Goal: Task Accomplishment & Management: Complete application form

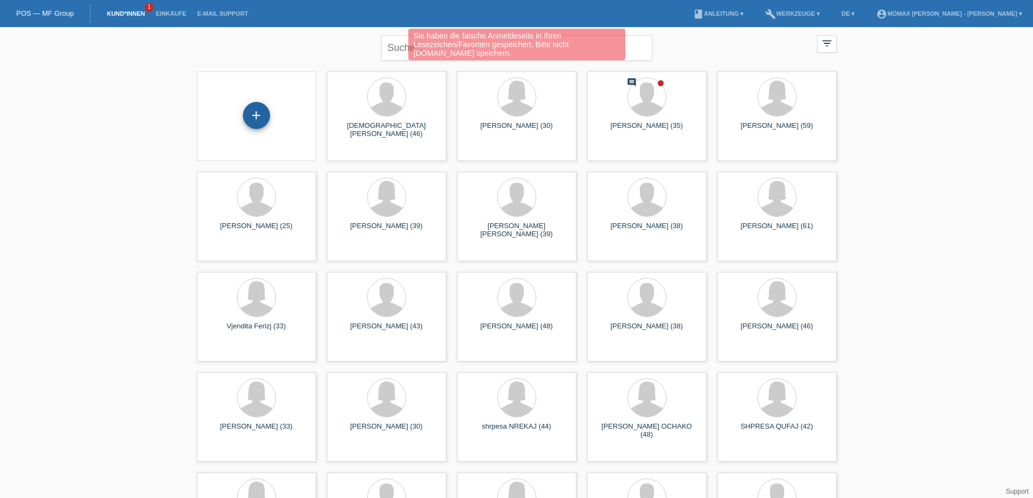
click at [253, 116] on div "+" at bounding box center [256, 115] width 27 height 27
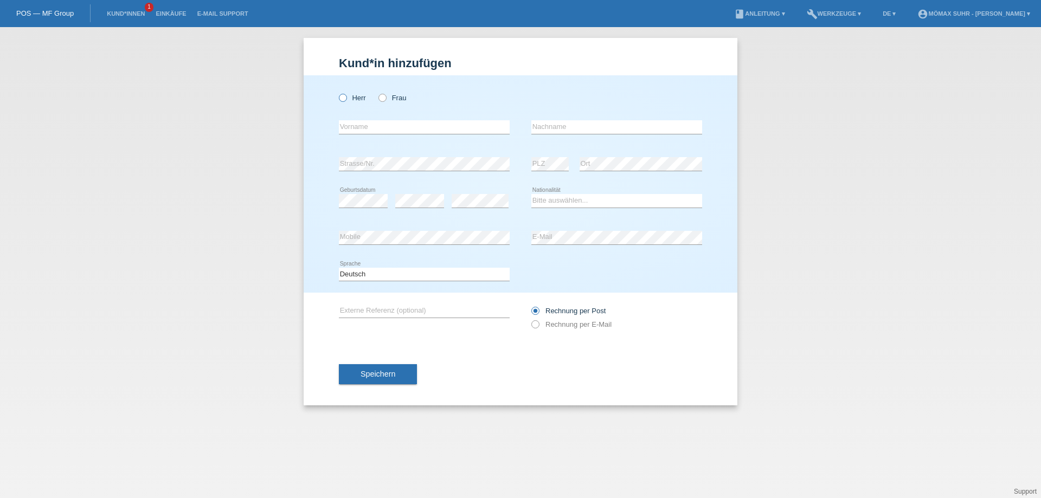
click at [348, 98] on label "Herr" at bounding box center [352, 98] width 27 height 8
click at [346, 98] on input "Herr" at bounding box center [342, 97] width 7 height 7
radio input "true"
click at [354, 126] on input "text" at bounding box center [424, 127] width 171 height 14
type input "a"
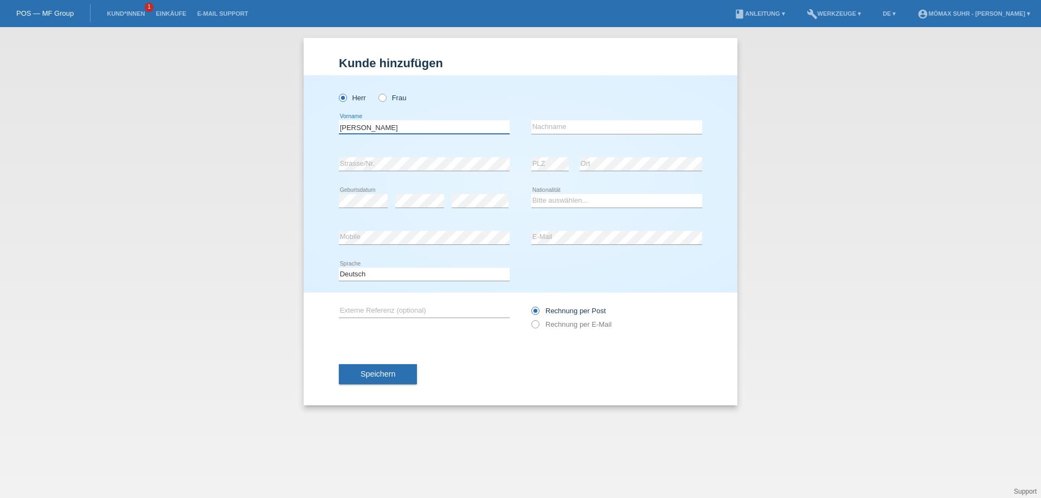
type input "[PERSON_NAME]"
type input "Rung"
select select "DE"
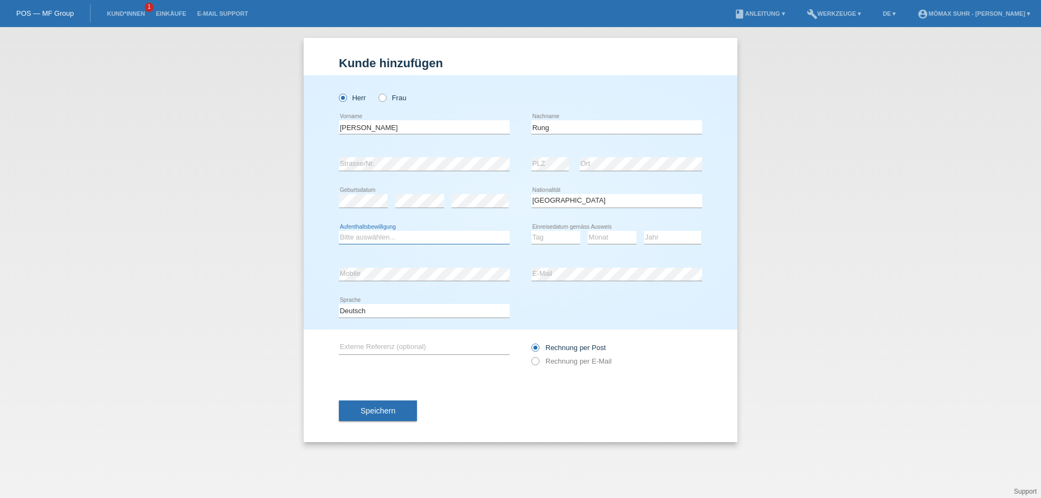
click at [367, 239] on select "Bitte auswählen... C B B - Flüchtlingsstatus Andere" at bounding box center [424, 237] width 171 height 13
select select "B"
click at [339, 231] on select "Bitte auswählen... C B B - Flüchtlingsstatus Andere" at bounding box center [424, 237] width 171 height 13
click at [399, 236] on select "Bitte auswählen... C B B - Flüchtlingsstatus Andere" at bounding box center [424, 237] width 171 height 13
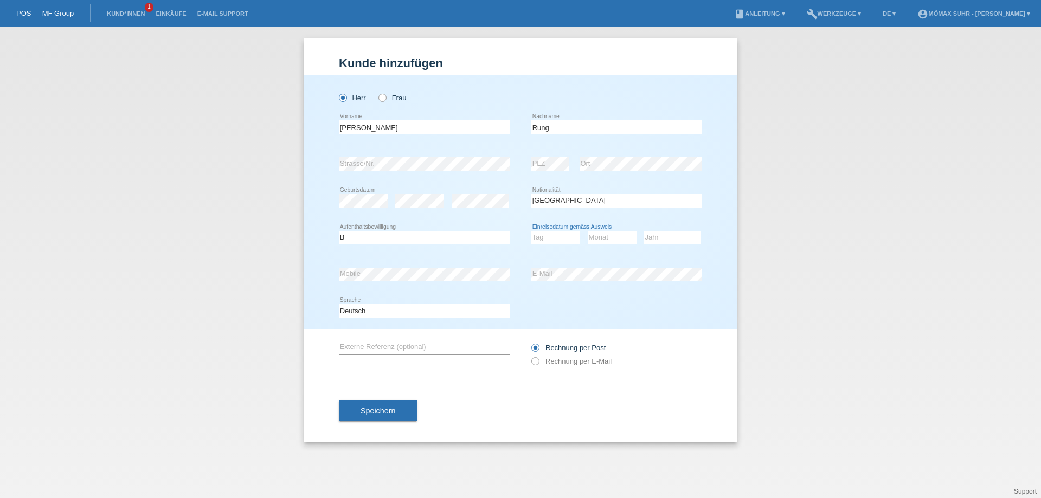
click at [549, 236] on select "Tag 01 02 03 04 05 06 07 08 09 10 11" at bounding box center [555, 237] width 49 height 13
click at [665, 255] on div "Jahr 2025 2024 2023 2022 2021 2020 2019 2018 2017" at bounding box center [672, 238] width 57 height 37
click at [555, 239] on select "Tag 01 02 03 04 05 06 07 08 09 10 11" at bounding box center [555, 237] width 49 height 13
click at [550, 240] on select "Tag 01 02 03 04 05 06 07 08 09 10 11" at bounding box center [555, 237] width 49 height 13
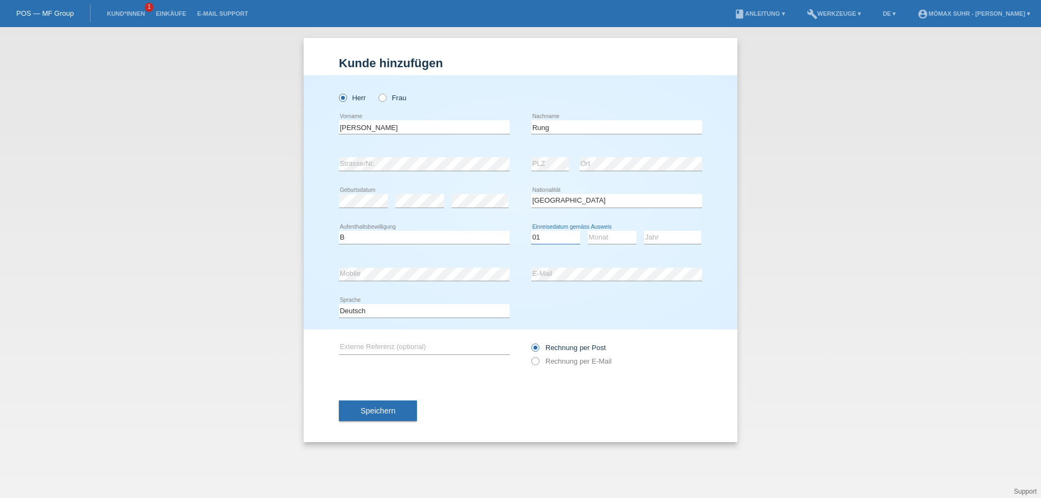
click at [531, 231] on select "Tag 01 02 03 04 05 06 07 08 09 10 11" at bounding box center [555, 237] width 49 height 13
click at [550, 241] on select "Tag 01 02 03 04 05 06 07 08 09 10 11" at bounding box center [555, 237] width 49 height 13
click at [545, 239] on select "Tag 01 02 03 04 05 06 07 08 09 10 11" at bounding box center [555, 237] width 49 height 13
click at [544, 239] on select "Tag 01 02 03 04 05 06 07 08 09 10 11" at bounding box center [555, 237] width 49 height 13
select select "28"
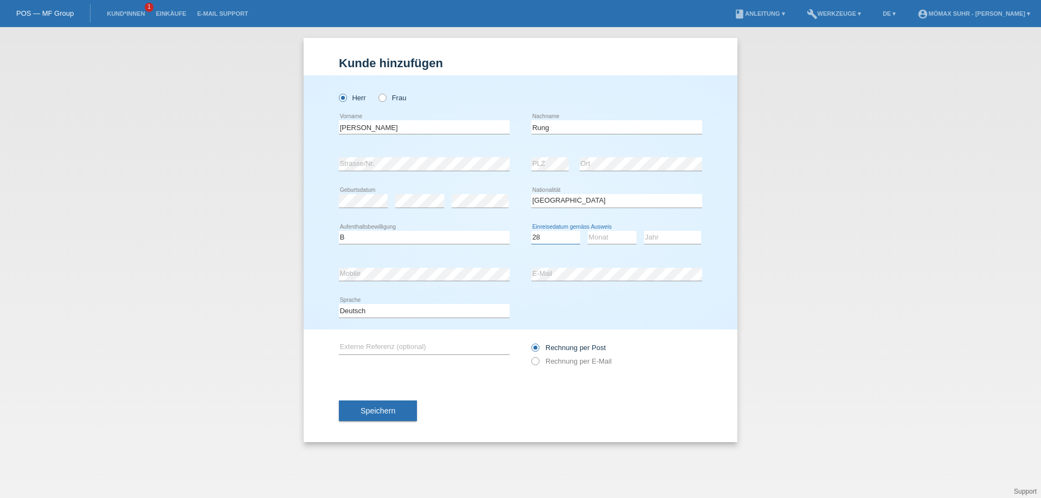
click at [531, 231] on select "Tag 01 02 03 04 05 06 07 08 09 10 11" at bounding box center [555, 237] width 49 height 13
click at [618, 239] on select "Monat 01 02 03 04 05 06 07 08 09 10 11" at bounding box center [612, 237] width 49 height 13
select select "05"
click at [588, 231] on select "Monat 01 02 03 04 05 06 07 08 09 10 11" at bounding box center [612, 237] width 49 height 13
click at [664, 235] on select "Jahr 2025 2024 2023 2022 2021 2020 2019 2018 2017 2016 2015 2014 2013 2012 2011…" at bounding box center [672, 237] width 57 height 13
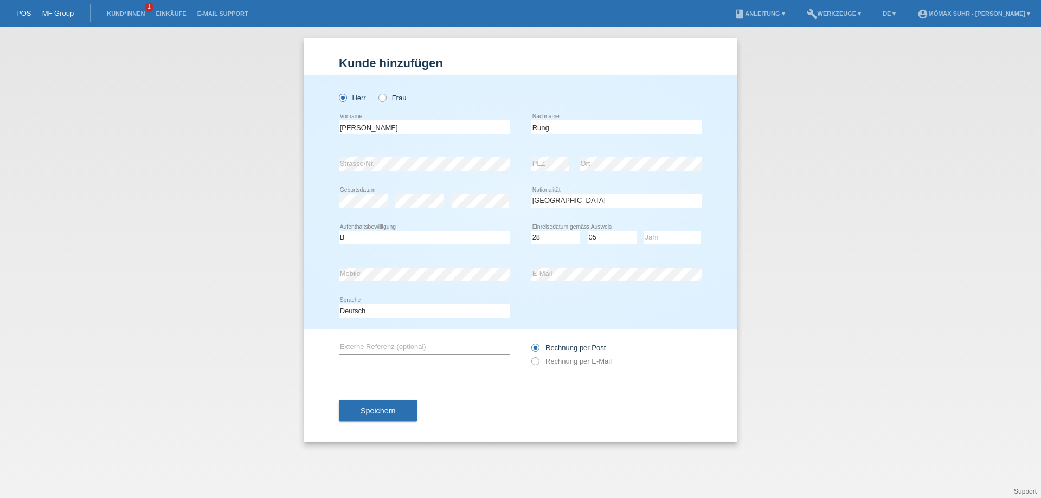
select select "2020"
click at [644, 231] on select "Jahr 2025 2024 2023 2022 2021 2020 2019 2018 2017 2016 2015 2014 2013 2012 2011…" at bounding box center [672, 237] width 57 height 13
click at [530, 356] on icon at bounding box center [530, 356] width 0 height 0
click at [538, 361] on input "Rechnung per E-Mail" at bounding box center [534, 364] width 7 height 14
radio input "true"
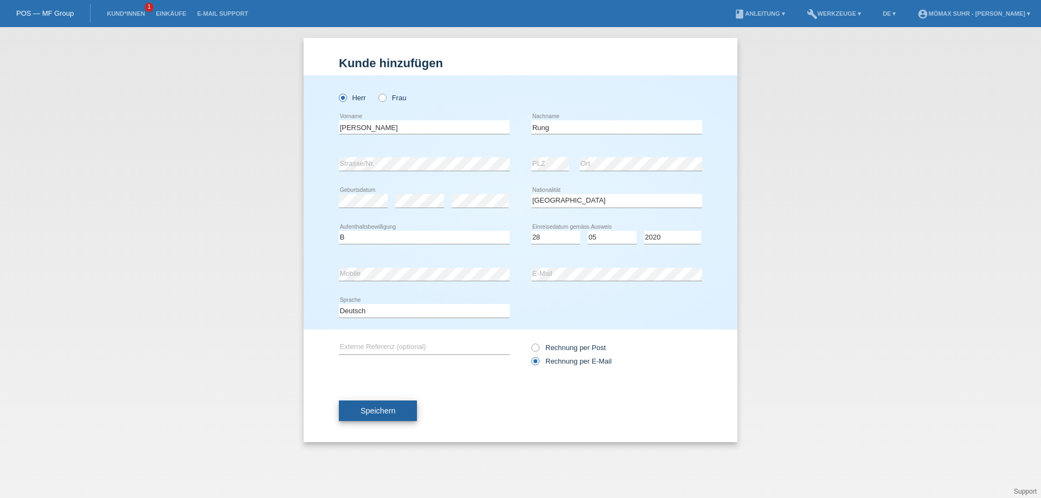
click at [383, 411] on span "Speichern" at bounding box center [378, 411] width 35 height 9
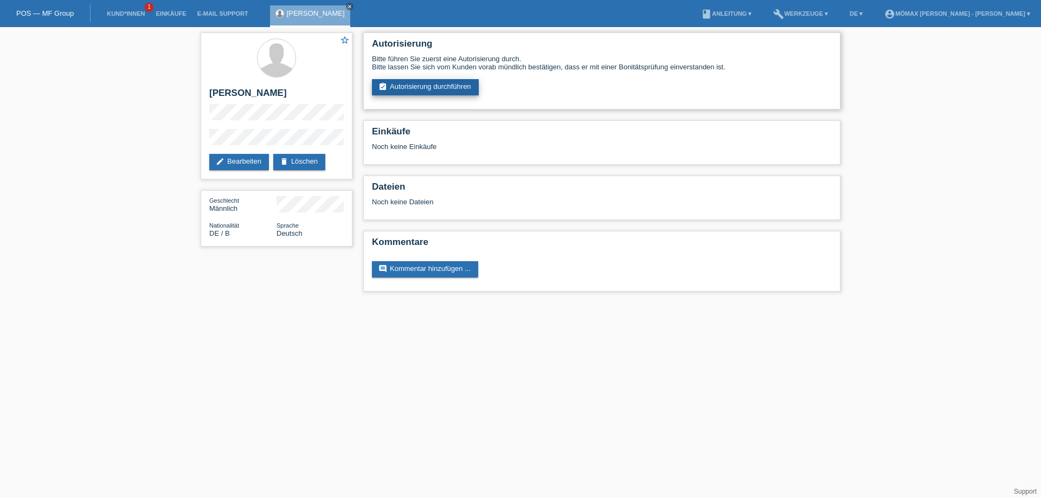
click at [435, 86] on link "assignment_turned_in Autorisierung durchführen" at bounding box center [425, 87] width 107 height 16
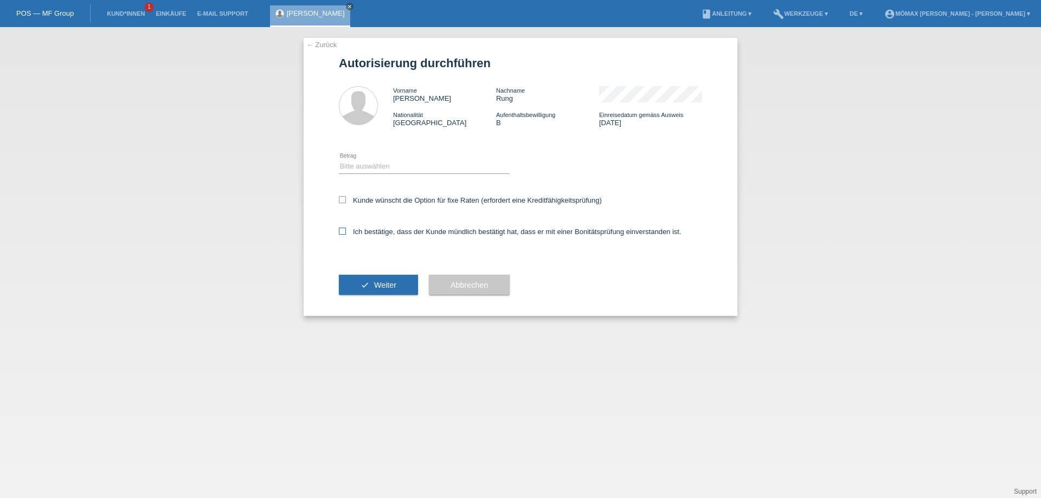
click at [342, 232] on icon at bounding box center [342, 231] width 7 height 7
click at [342, 232] on input "Ich bestätige, dass der Kunde mündlich bestätigt hat, dass er mit einer Bonität…" at bounding box center [342, 231] width 7 height 7
checkbox input "true"
click at [342, 200] on icon at bounding box center [342, 199] width 7 height 7
click at [342, 200] on input "Kunde wünscht die Option für fixe Raten (erfordert eine Kreditfähigkeitsprüfung)" at bounding box center [342, 199] width 7 height 7
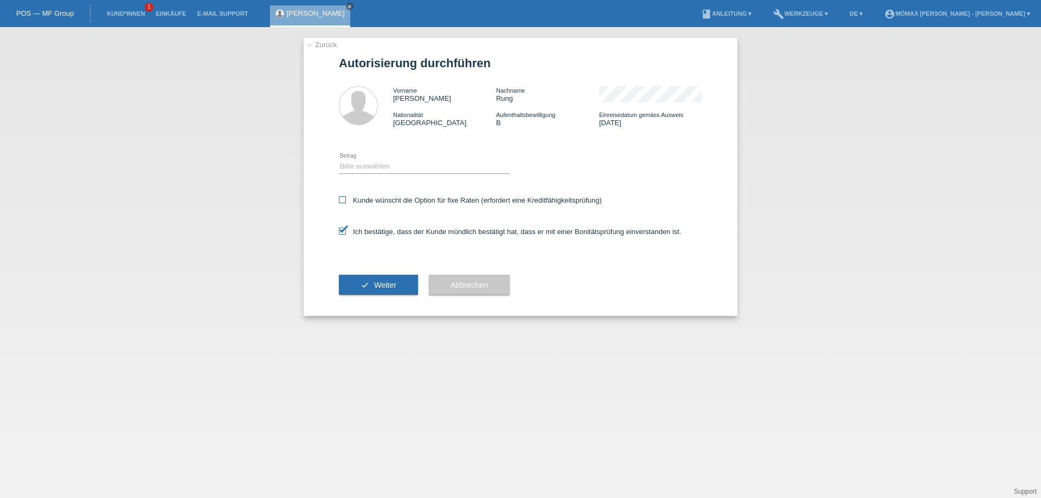
checkbox input "true"
click at [381, 169] on select "Bitte auswählen CHF 1.00 - CHF 499.00 CHF 500.00 - CHF 1'999.00 CHF 2'000.00 - …" at bounding box center [424, 166] width 171 height 13
select select "3"
click at [339, 160] on select "Bitte auswählen CHF 1.00 - CHF 499.00 CHF 500.00 - CHF 1'999.00 CHF 2'000.00 - …" at bounding box center [424, 166] width 171 height 13
click at [376, 286] on span "Weiter" at bounding box center [385, 285] width 22 height 9
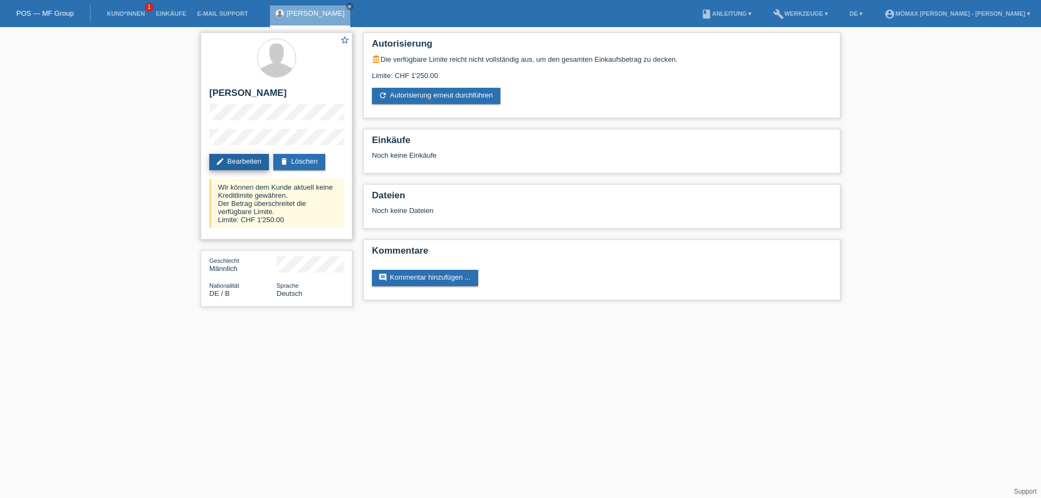
click at [237, 159] on link "edit Bearbeiten" at bounding box center [239, 162] width 60 height 16
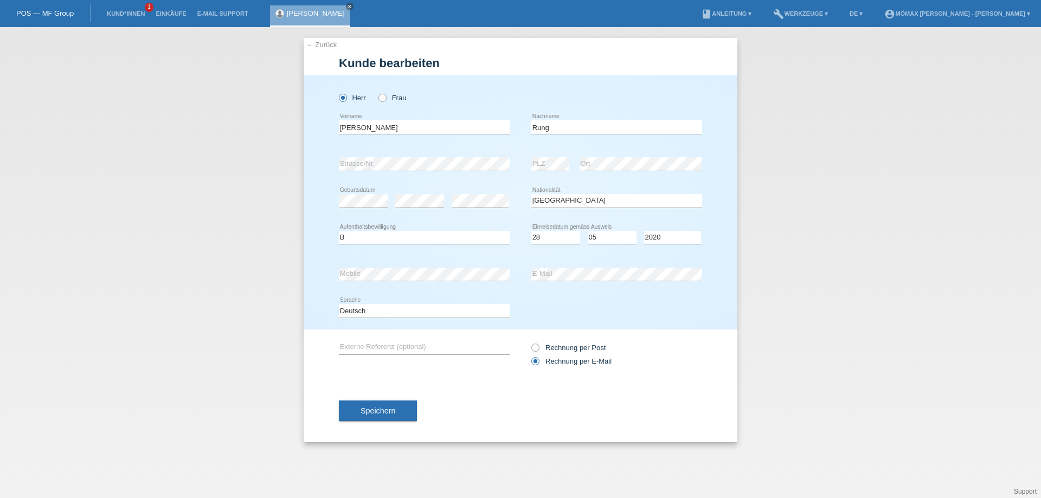
select select "DE"
select select "B"
select select "28"
select select "05"
select select "2020"
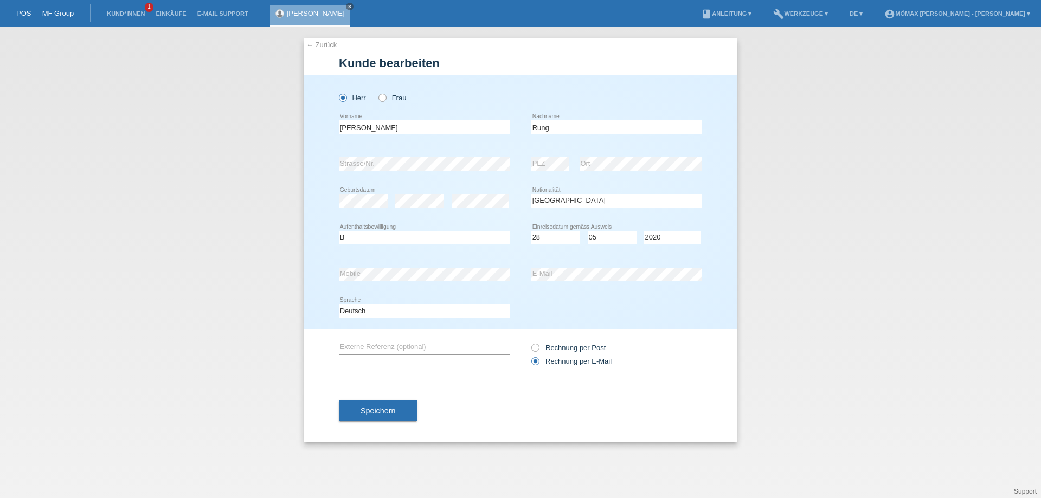
click at [389, 410] on span "Speichern" at bounding box center [378, 411] width 35 height 9
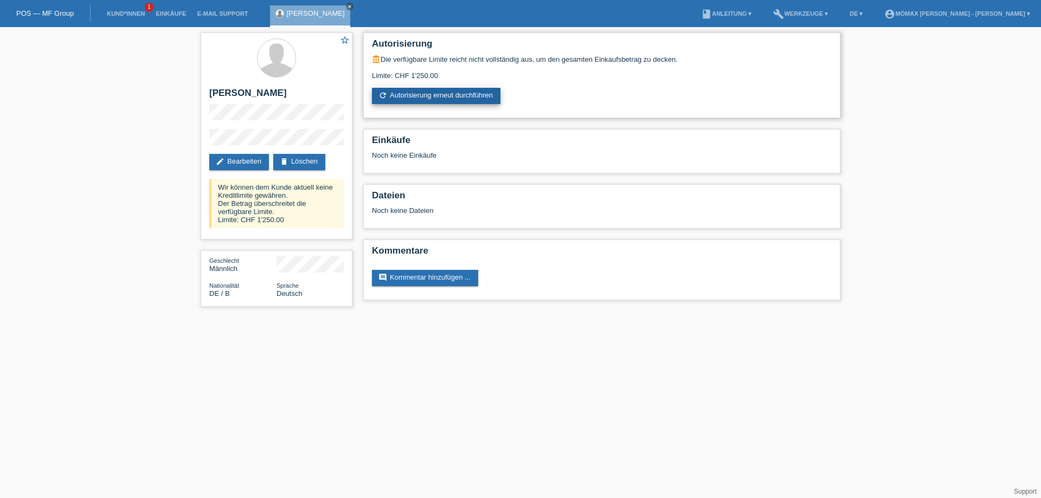
click at [419, 94] on link "refresh Autorisierung erneut durchführen" at bounding box center [436, 96] width 128 height 16
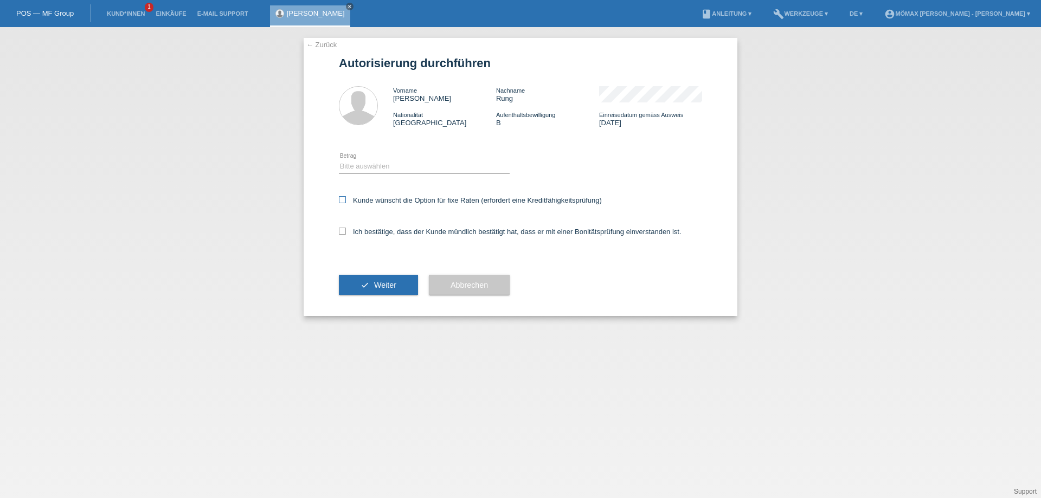
click at [343, 199] on icon at bounding box center [342, 199] width 7 height 7
click at [343, 199] on input "Kunde wünscht die Option für fixe Raten (erfordert eine Kreditfähigkeitsprüfung)" at bounding box center [342, 199] width 7 height 7
checkbox input "true"
click at [342, 235] on label "Ich bestätige, dass der Kunde mündlich bestätigt hat, dass er mit einer Bonität…" at bounding box center [510, 232] width 343 height 8
click at [342, 235] on input "Ich bestätige, dass der Kunde mündlich bestätigt hat, dass er mit einer Bonität…" at bounding box center [342, 231] width 7 height 7
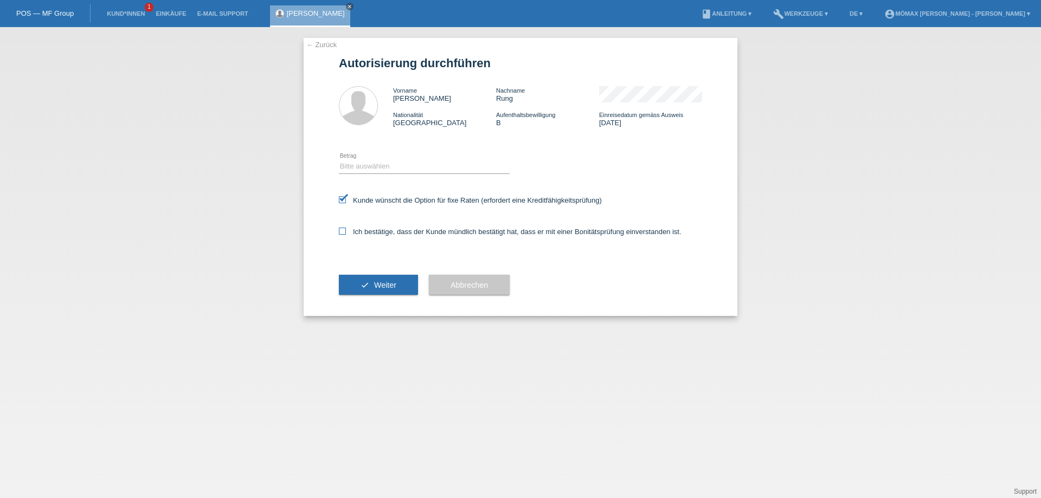
checkbox input "true"
click at [346, 168] on select "Bitte auswählen CHF 1.00 - CHF 499.00 CHF 500.00 - CHF 1'999.00 CHF 2'000.00 - …" at bounding box center [424, 166] width 171 height 13
select select "2"
click at [339, 160] on select "Bitte auswählen CHF 1.00 - CHF 499.00 CHF 500.00 - CHF 1'999.00 CHF 2'000.00 - …" at bounding box center [424, 166] width 171 height 13
click at [387, 287] on span "Weiter" at bounding box center [385, 285] width 22 height 9
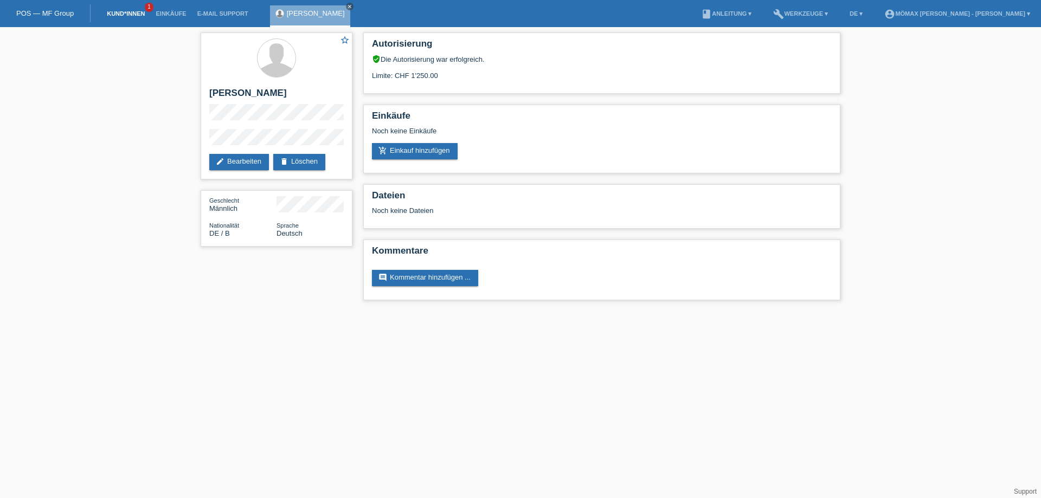
click at [132, 15] on link "Kund*innen" at bounding box center [125, 13] width 49 height 7
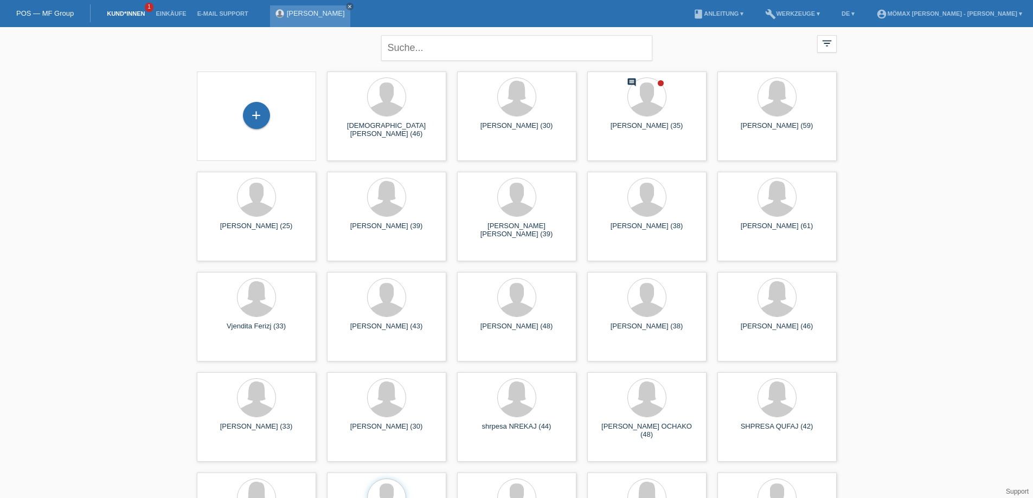
click at [298, 8] on div "[PERSON_NAME] close" at bounding box center [310, 16] width 80 height 22
click at [299, 15] on link "[PERSON_NAME]" at bounding box center [316, 13] width 58 height 8
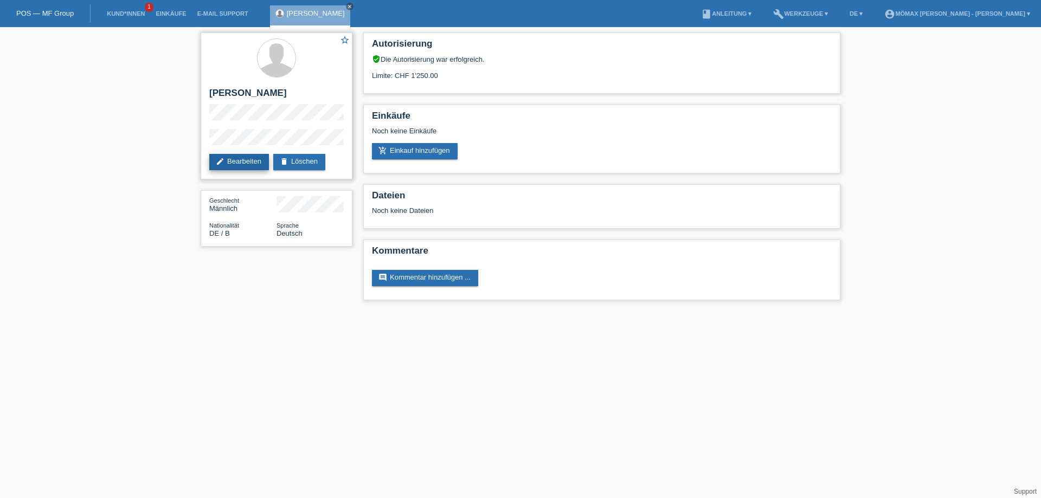
click at [246, 160] on link "edit Bearbeiten" at bounding box center [239, 162] width 60 height 16
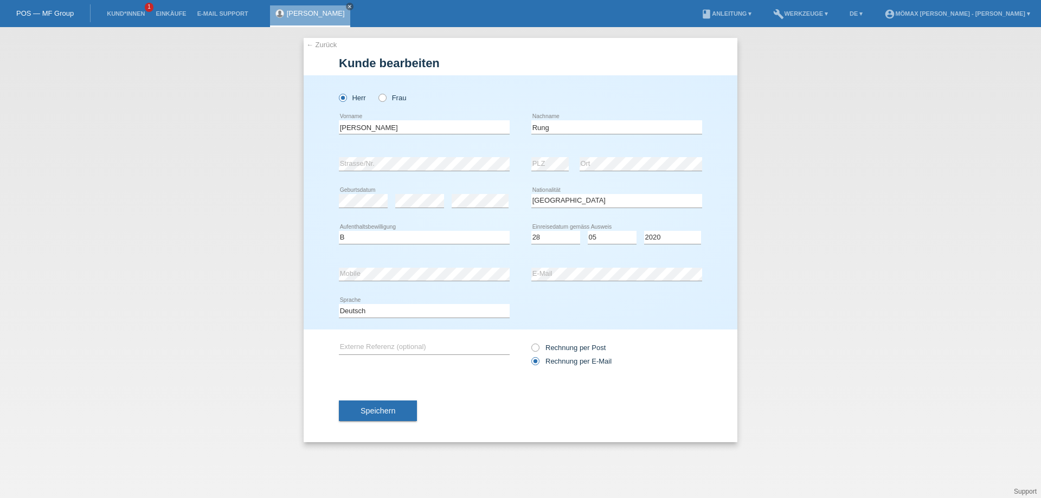
select select "DE"
select select "B"
select select "28"
select select "05"
select select "2020"
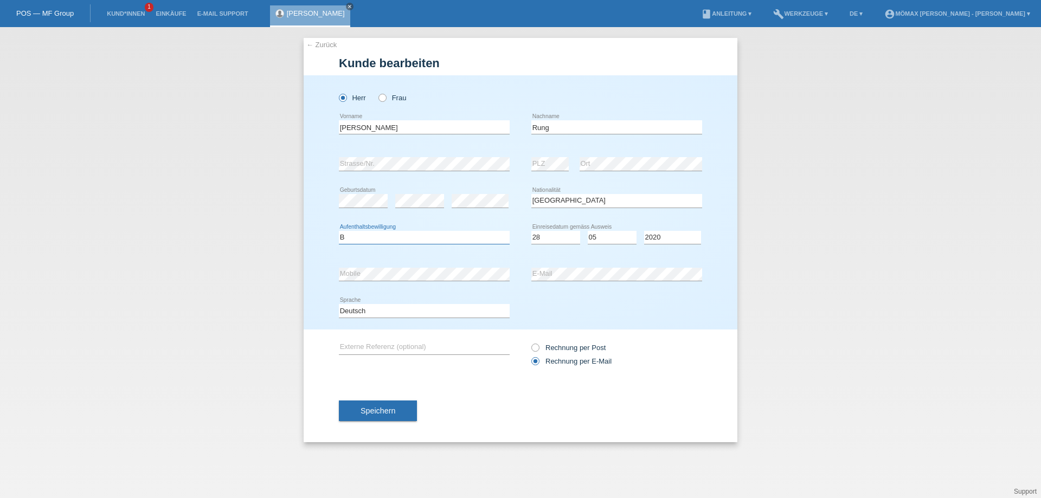
click at [353, 238] on select "Bitte auswählen... C B B - Flüchtlingsstatus Andere" at bounding box center [424, 237] width 171 height 13
select select "C"
click at [339, 231] on select "Bitte auswählen... C B B - Flüchtlingsstatus Andere" at bounding box center [424, 237] width 171 height 13
click at [388, 408] on span "Speichern" at bounding box center [378, 411] width 35 height 9
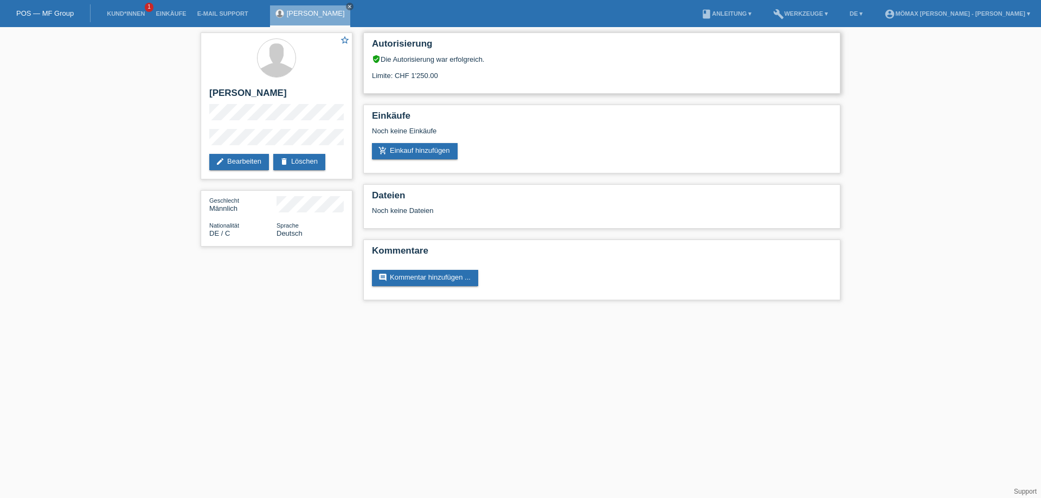
click at [407, 66] on div "Limite: CHF 1'250.00" at bounding box center [602, 71] width 460 height 16
click at [413, 75] on div "Limite: CHF 1'250.00" at bounding box center [602, 71] width 460 height 16
click at [440, 53] on h2 "Autorisierung" at bounding box center [602, 46] width 460 height 16
click at [545, 56] on div "verified_user Die Autorisierung war erfolgreich." at bounding box center [602, 59] width 460 height 9
click at [835, 49] on div "Autorisierung verified_user Die Autorisierung war erfolgreich. Limite: CHF 1'25…" at bounding box center [601, 63] width 477 height 61
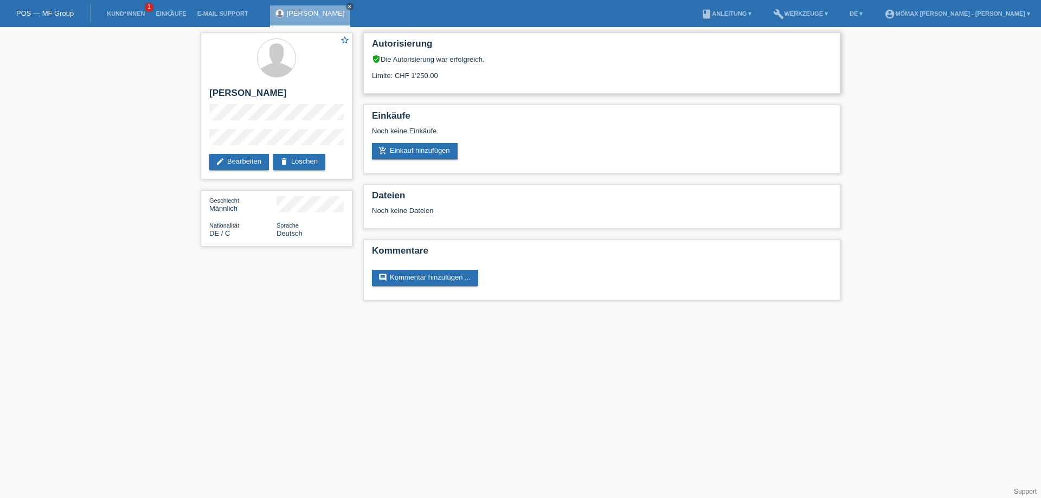
click at [763, 74] on div "Limite: CHF 1'250.00" at bounding box center [602, 71] width 460 height 16
click at [447, 96] on div "Autorisierung verified_user Die Autorisierung war erfolgreich. Limite: CHF 1'25…" at bounding box center [602, 169] width 488 height 284
click at [421, 81] on div "Autorisierung verified_user Die Autorisierung war erfolgreich. Limite: CHF 1'25…" at bounding box center [601, 63] width 477 height 61
click at [299, 158] on link "delete Löschen" at bounding box center [299, 162] width 52 height 16
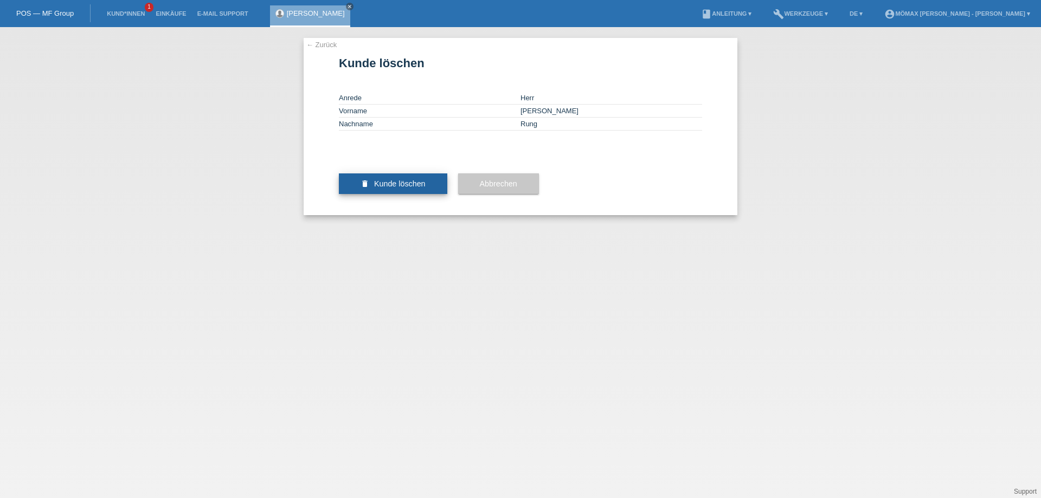
click at [383, 188] on span "Kunde löschen" at bounding box center [400, 183] width 52 height 9
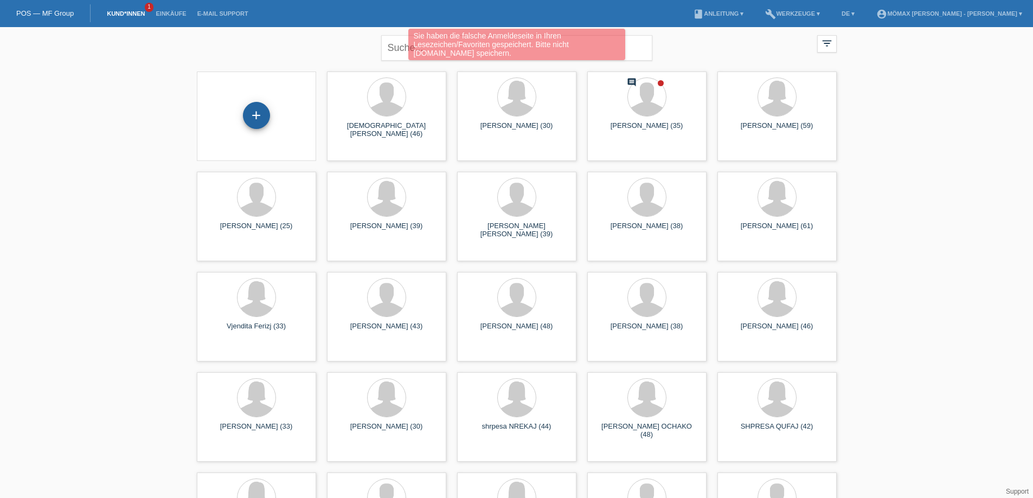
click at [269, 119] on div "+" at bounding box center [256, 115] width 26 height 18
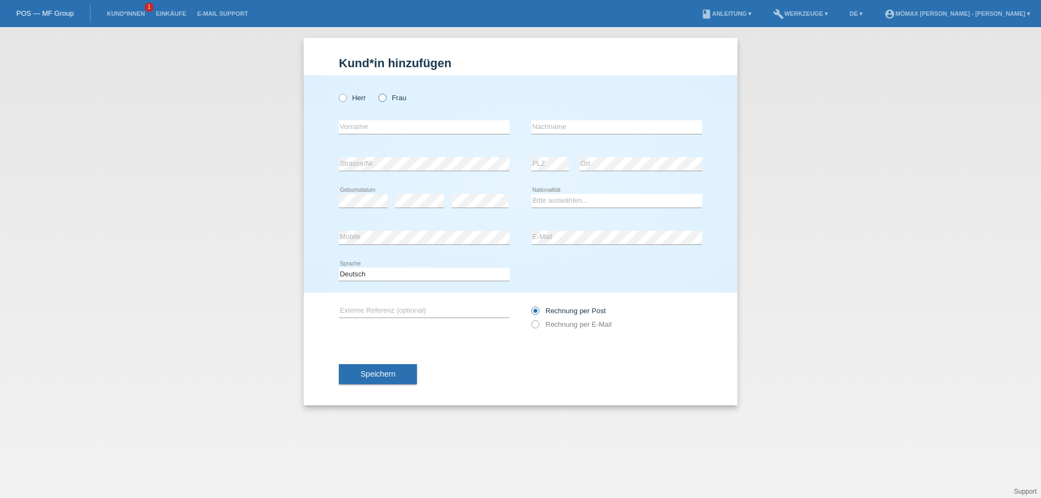
click at [377, 92] on icon at bounding box center [377, 92] width 0 height 0
click at [383, 97] on input "Frau" at bounding box center [381, 97] width 7 height 7
radio input "true"
click at [363, 126] on input "text" at bounding box center [424, 127] width 171 height 14
type input "vjosa"
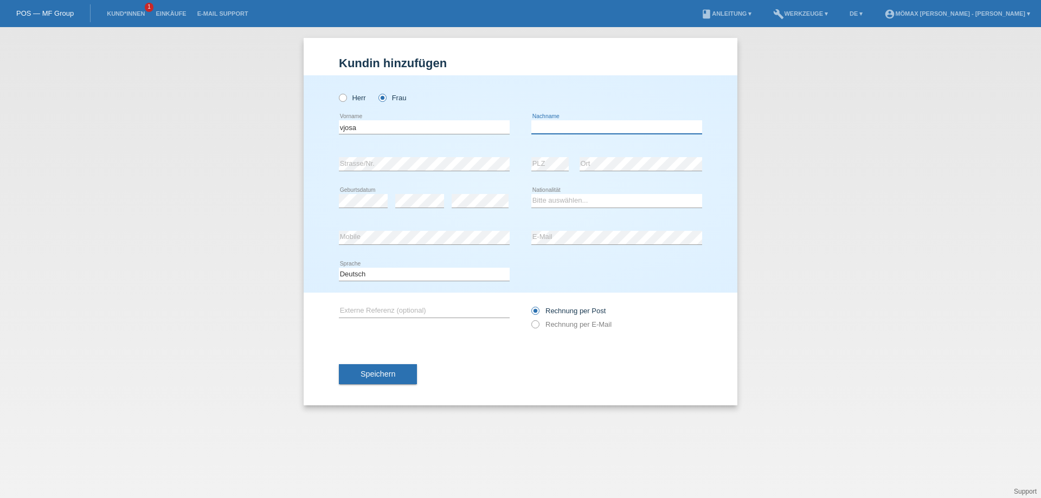
click at [562, 131] on input "text" at bounding box center [616, 127] width 171 height 14
type input "BUQA"
click at [574, 205] on select "Bitte auswählen... Schweiz Deutschland Liechtenstein Österreich ------------ Af…" at bounding box center [616, 200] width 171 height 13
click at [580, 198] on select "Bitte auswählen... Schweiz Deutschland Liechtenstein Österreich ------------ Af…" at bounding box center [616, 200] width 171 height 13
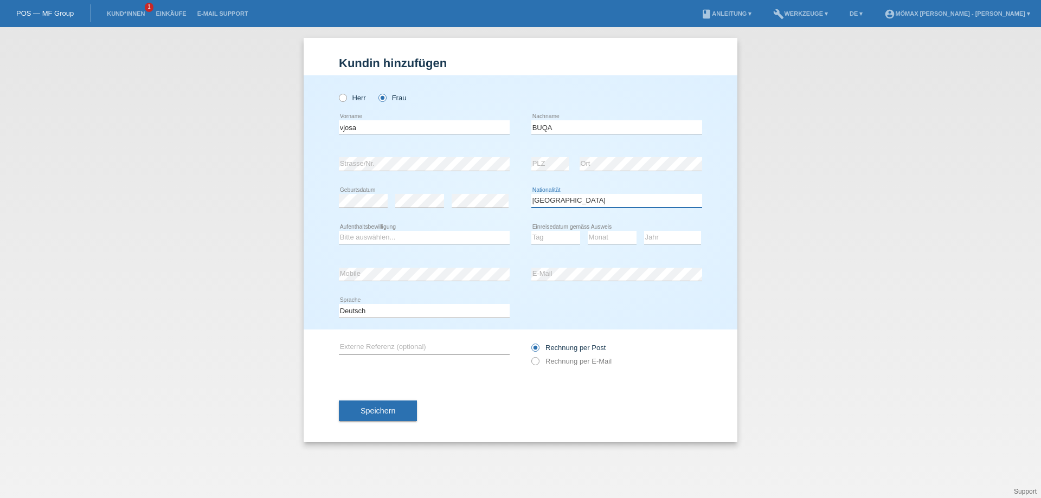
drag, startPoint x: 576, startPoint y: 198, endPoint x: 569, endPoint y: 203, distance: 7.8
click at [574, 200] on select "Bitte auswählen... Schweiz Deutschland Liechtenstein Österreich ------------ Af…" at bounding box center [616, 200] width 171 height 13
select select "IT"
click at [531, 194] on select "Bitte auswählen... Schweiz Deutschland Liechtenstein Österreich ------------ Af…" at bounding box center [616, 200] width 171 height 13
click at [386, 240] on select "Bitte auswählen... C B B - Flüchtlingsstatus Andere" at bounding box center [424, 237] width 171 height 13
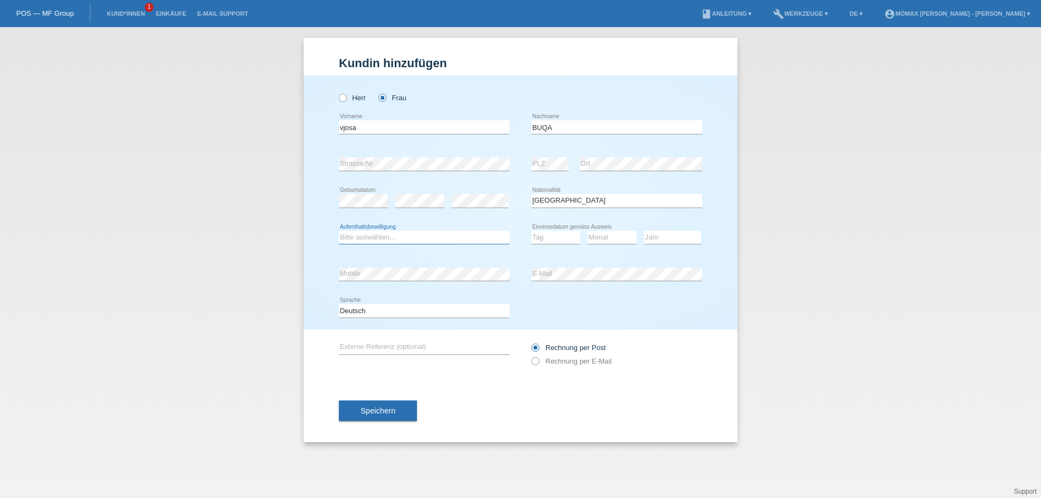
select select "C"
click at [339, 231] on select "Bitte auswählen... C B B - Flüchtlingsstatus Andere" at bounding box center [424, 237] width 171 height 13
click at [548, 237] on select "Tag 01 02 03 04 05 06 07 08 09 10 11" at bounding box center [555, 237] width 49 height 13
select select "04"
click at [608, 240] on select "Monat 01 02 03 04 05 06 07 08 09 10 11" at bounding box center [612, 237] width 49 height 13
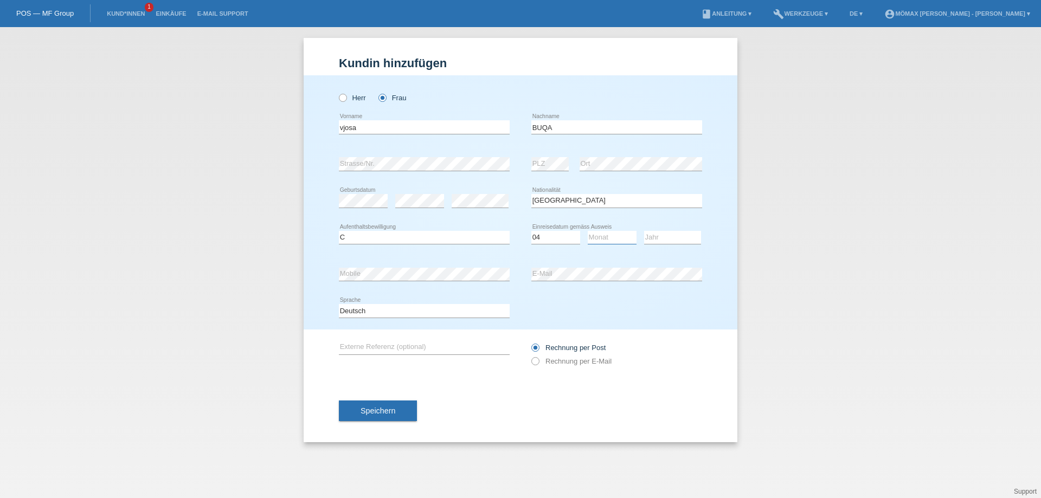
select select "02"
click at [672, 239] on select "Jahr 2025 2024 2023 2022 2021 2020 2019 2018 2017 2016 2015 2014 2013 2012 2011…" at bounding box center [672, 237] width 57 height 13
select select "2017"
click at [530, 356] on icon at bounding box center [530, 356] width 0 height 0
click at [536, 360] on input "Rechnung per E-Mail" at bounding box center [534, 364] width 7 height 14
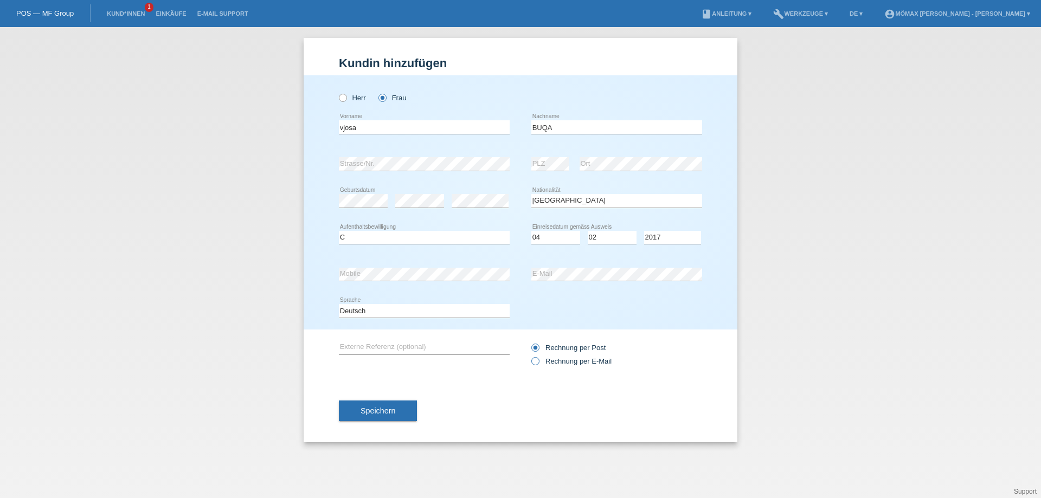
radio input "true"
click at [400, 407] on button "Speichern" at bounding box center [378, 411] width 78 height 21
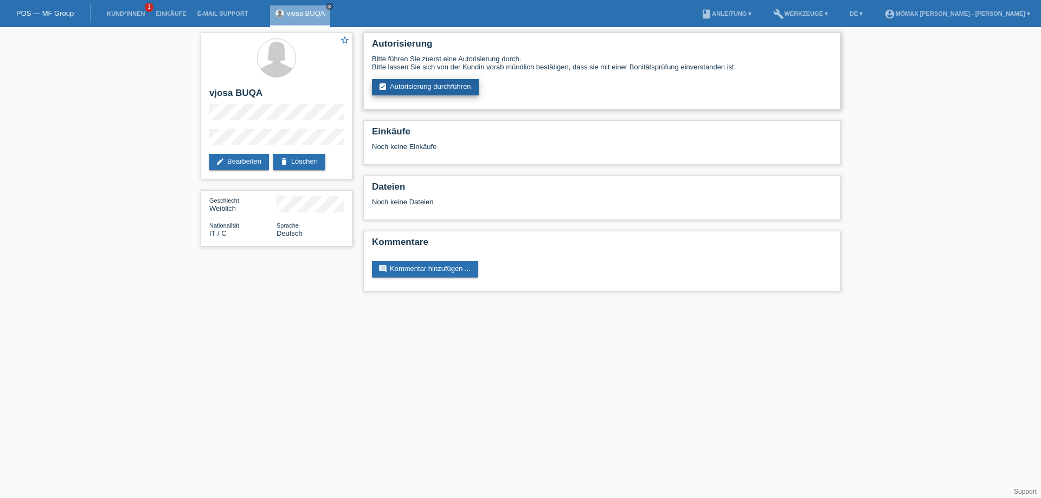
click at [407, 89] on link "assignment_turned_in Autorisierung durchführen" at bounding box center [425, 87] width 107 height 16
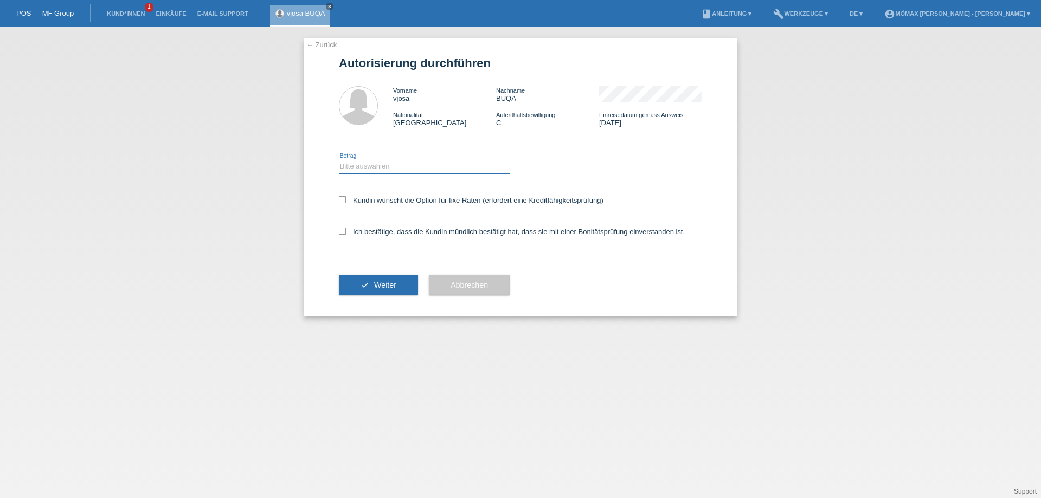
click at [359, 167] on select "Bitte auswählen CHF 1.00 - CHF 499.00 CHF 500.00 - CHF 1'999.00 CHF 2'000.00 - …" at bounding box center [424, 166] width 171 height 13
select select "2"
click at [339, 160] on select "Bitte auswählen CHF 1.00 - CHF 499.00 CHF 500.00 - CHF 1'999.00 CHF 2'000.00 - …" at bounding box center [424, 166] width 171 height 13
click at [340, 233] on icon at bounding box center [342, 231] width 7 height 7
click at [340, 233] on input "Ich bestätige, dass die Kundin mündlich bestätigt hat, dass sie mit einer Bonit…" at bounding box center [342, 231] width 7 height 7
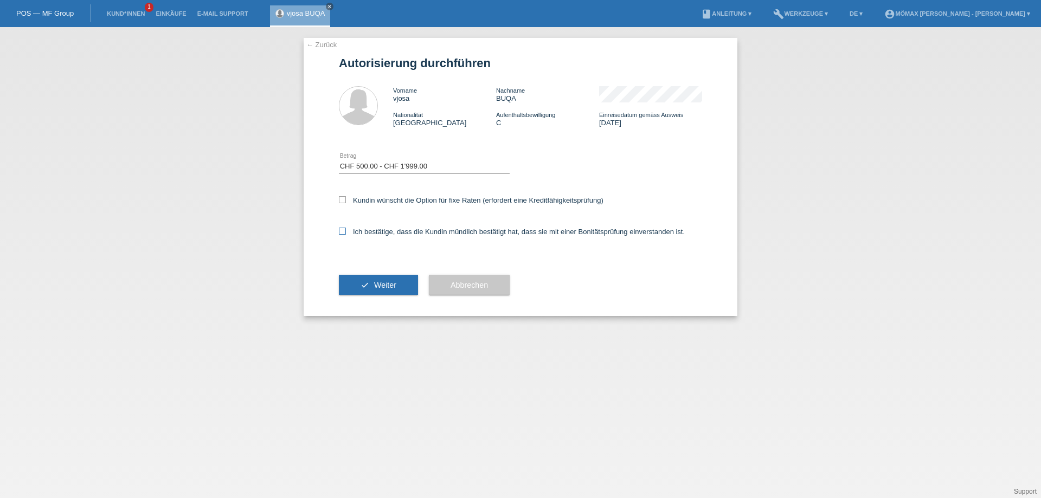
checkbox input "true"
click at [373, 285] on button "check Weiter" at bounding box center [378, 285] width 79 height 21
